Goal: Find specific page/section: Find specific page/section

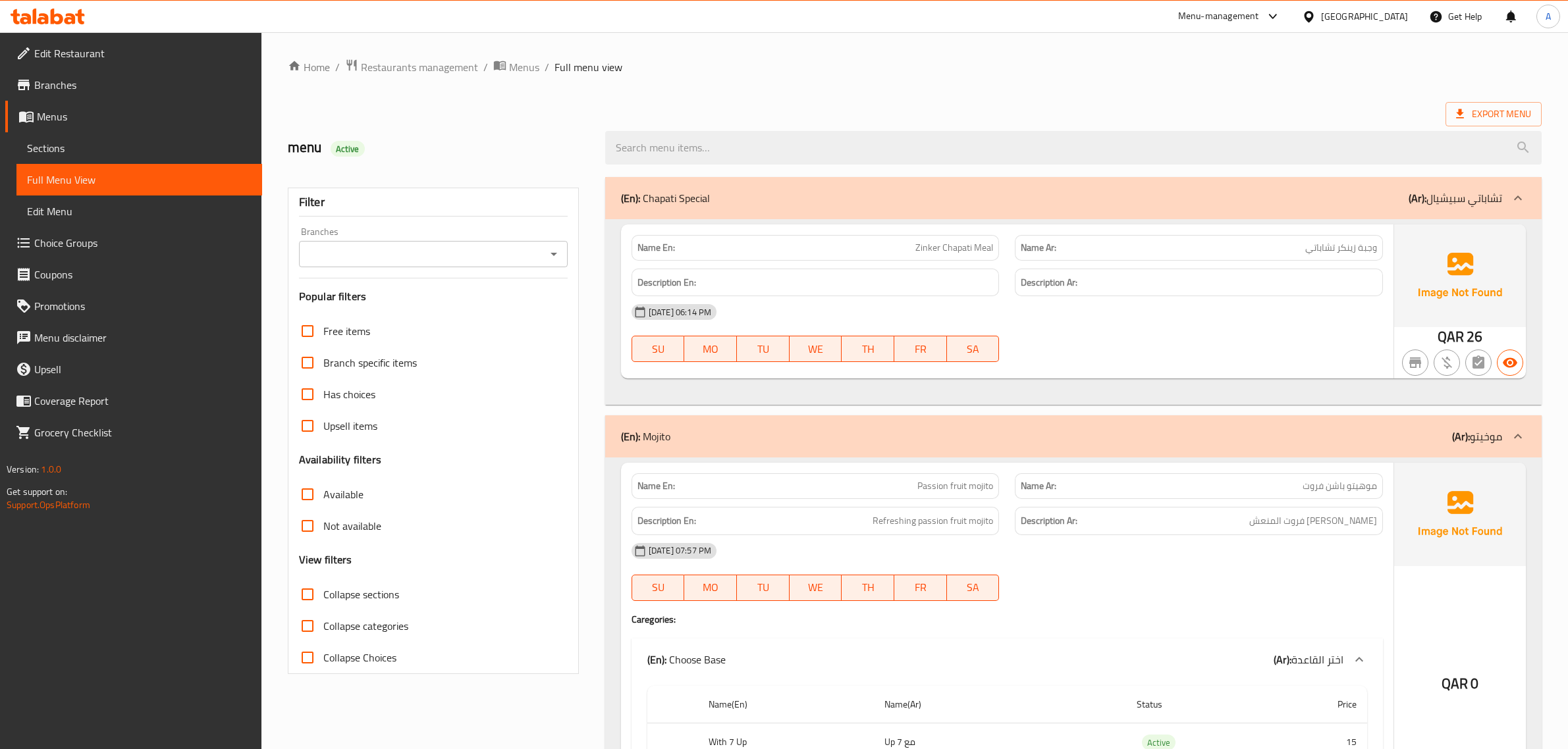
scroll to position [12048, 0]
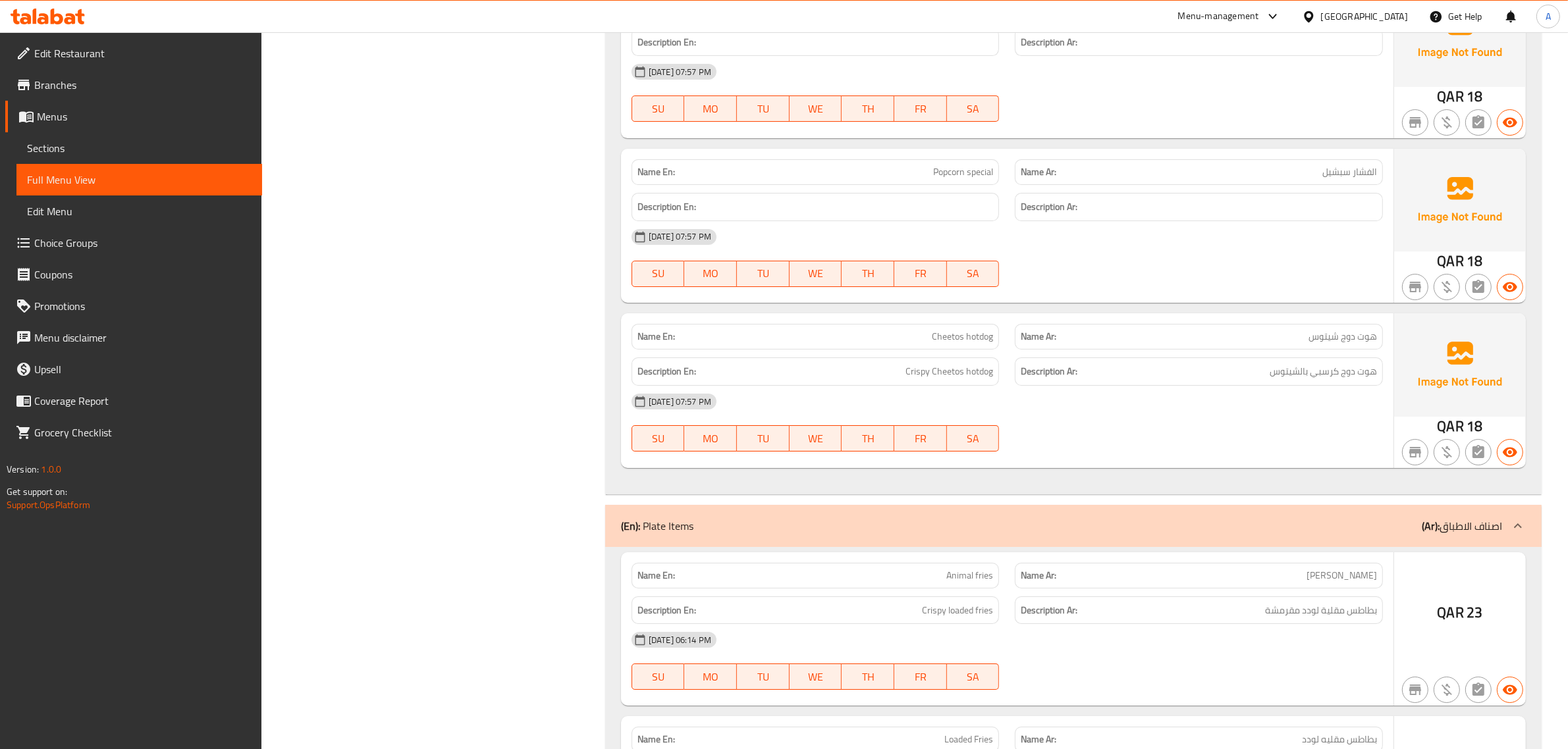
click at [1388, 17] on div "[GEOGRAPHIC_DATA]" at bounding box center [1364, 16] width 87 height 14
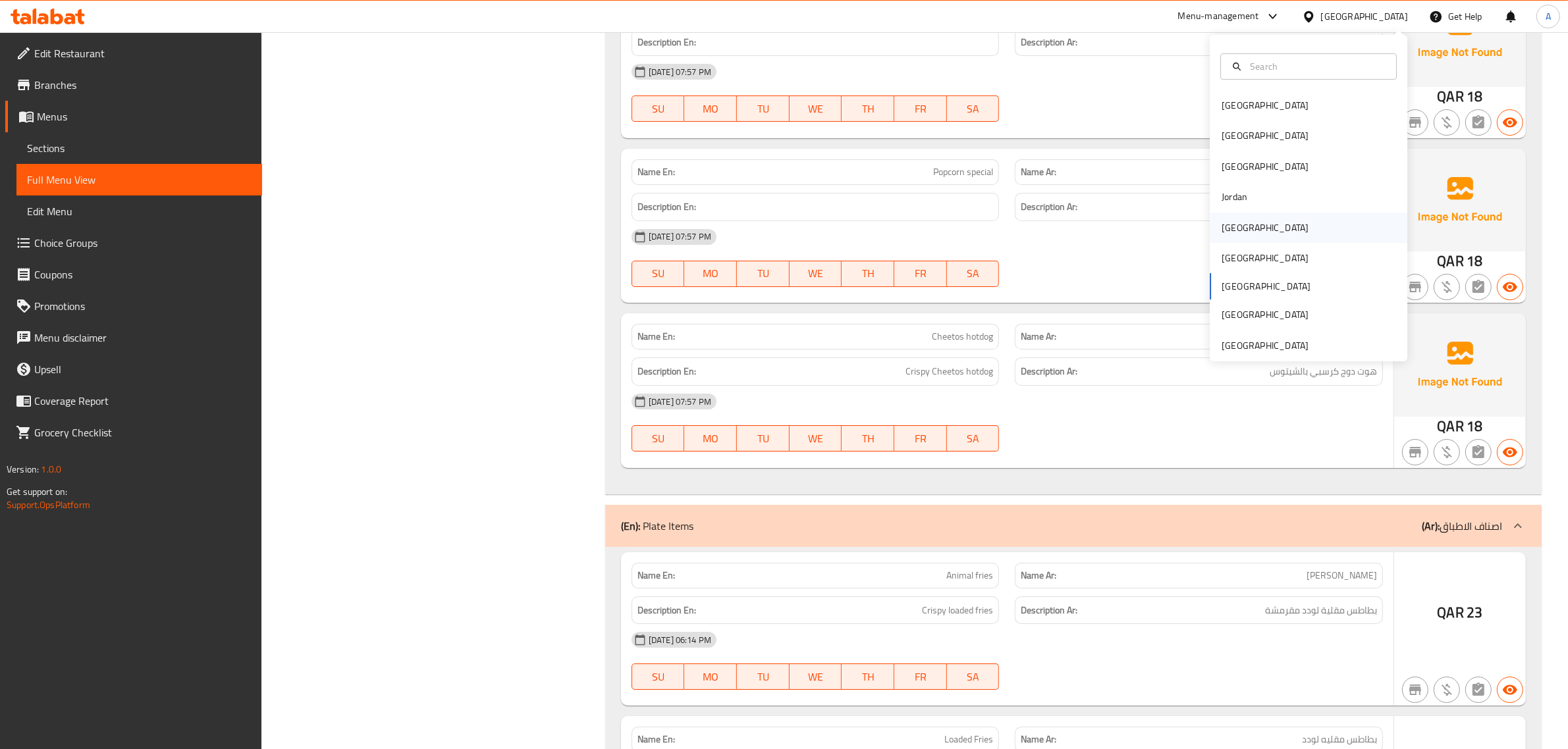
click at [1243, 224] on div "[GEOGRAPHIC_DATA]" at bounding box center [1265, 228] width 108 height 31
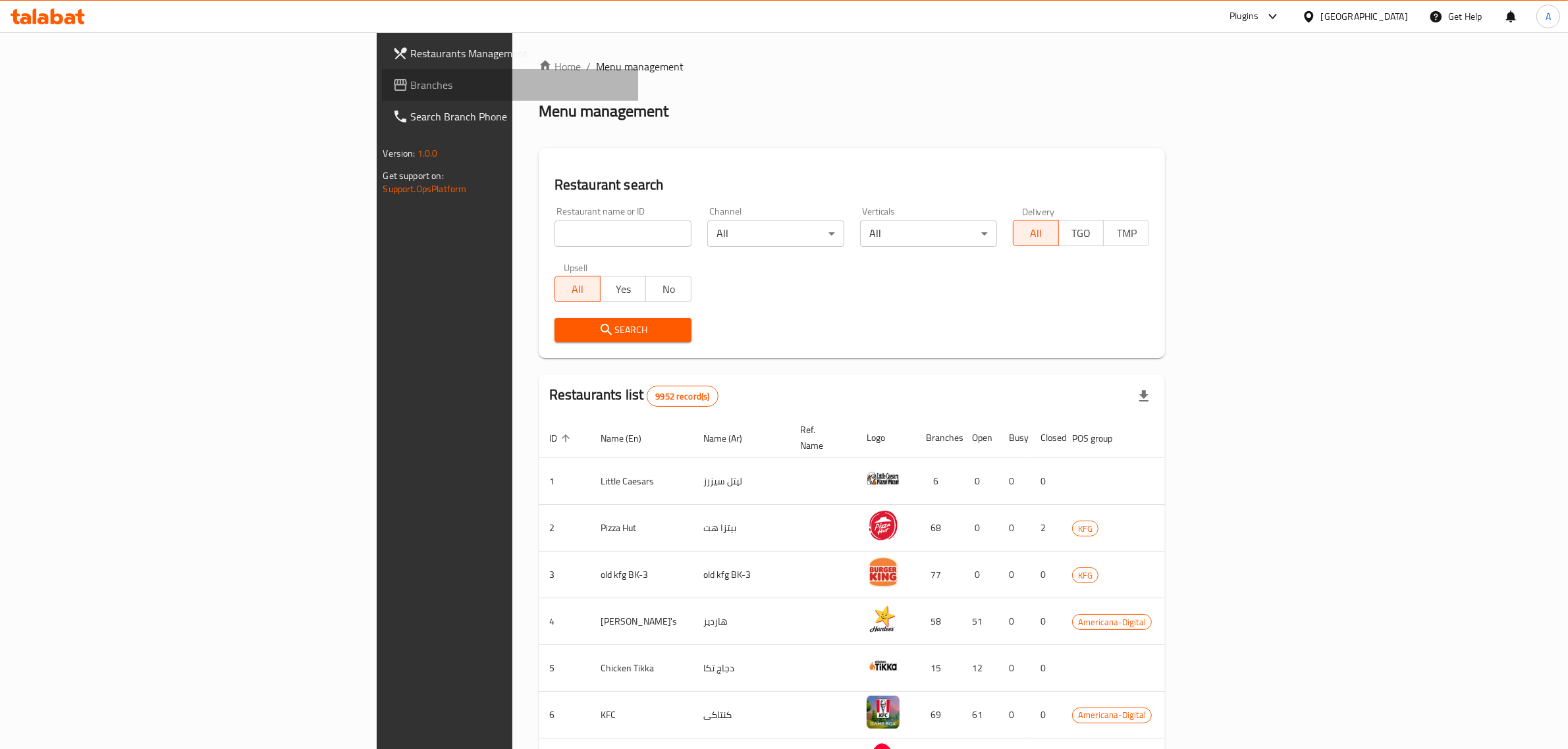
click at [411, 87] on span "Branches" at bounding box center [520, 85] width 217 height 16
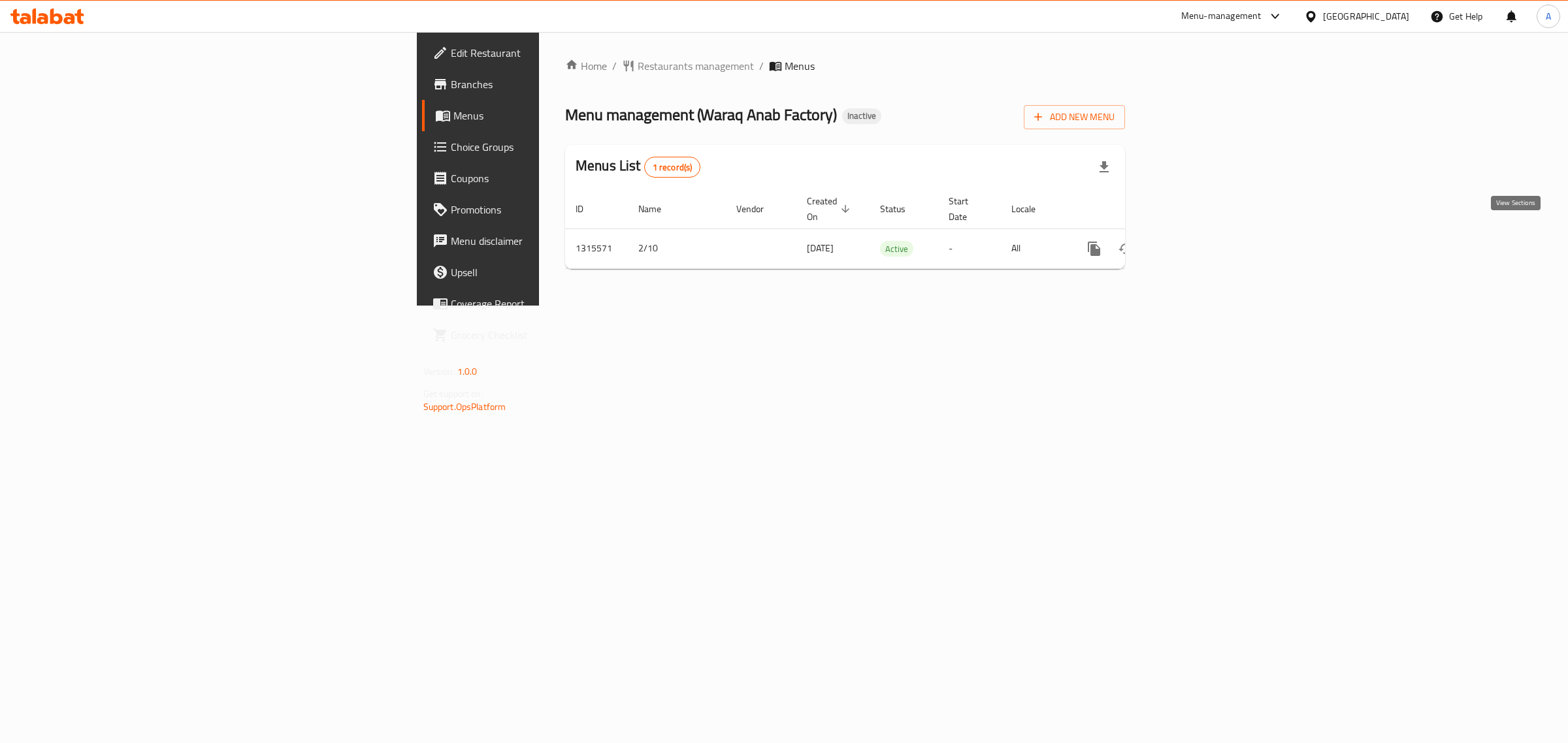
click at [1194, 243] on icon "enhanced table" at bounding box center [1188, 248] width 12 height 12
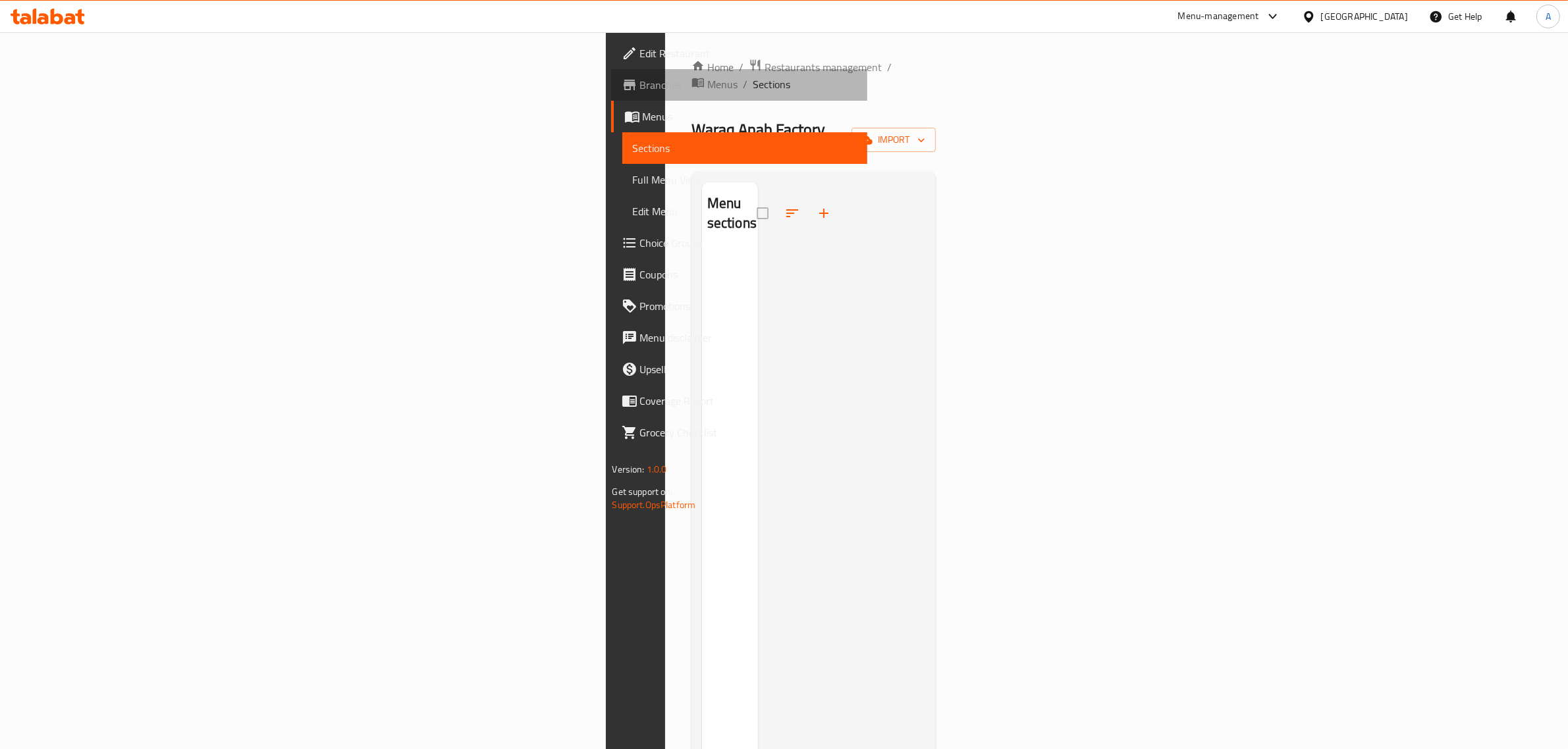
click at [640, 87] on span "Branches" at bounding box center [749, 85] width 217 height 16
